Goal: Book appointment/travel/reservation

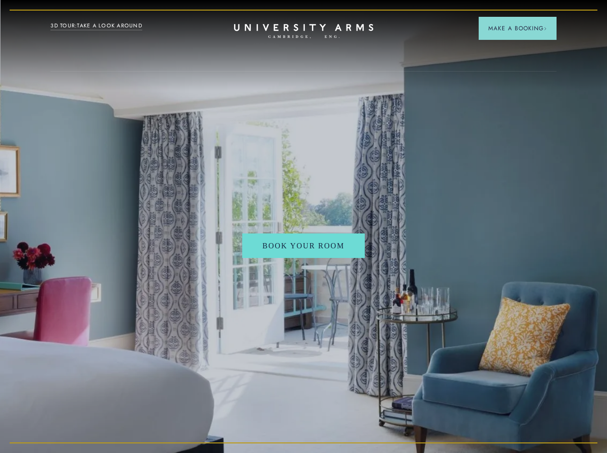
click at [516, 28] on span "Make a Booking" at bounding box center [517, 28] width 59 height 9
